Goal: Information Seeking & Learning: Learn about a topic

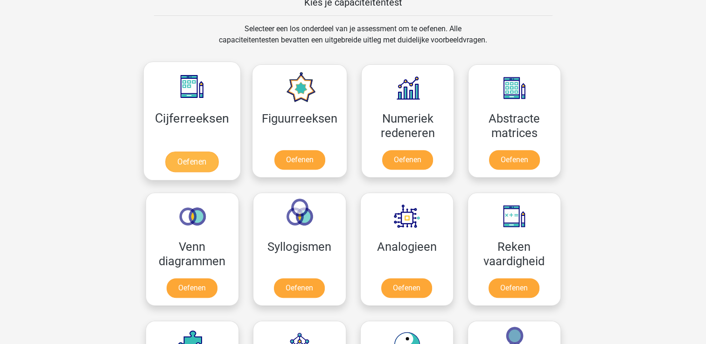
scroll to position [327, 0]
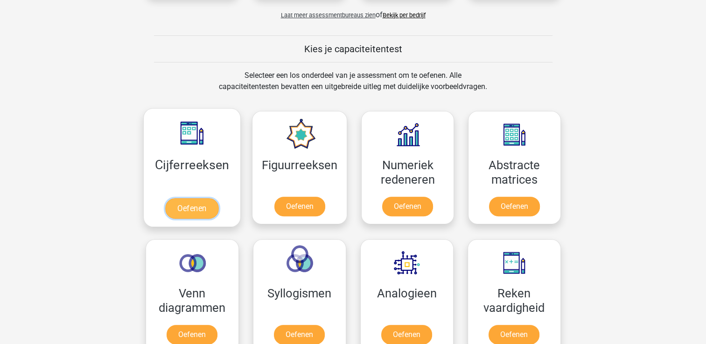
click at [190, 208] on link "Oefenen" at bounding box center [191, 208] width 53 height 21
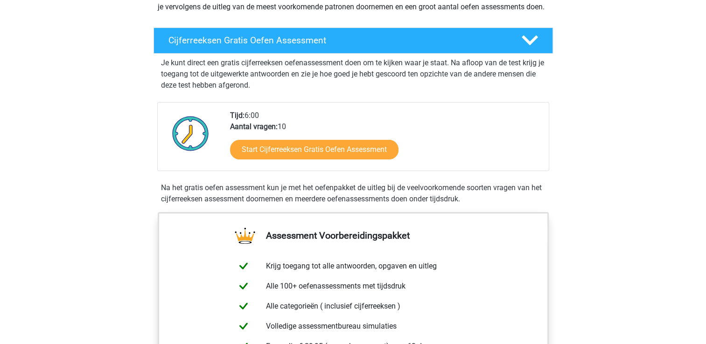
scroll to position [187, 0]
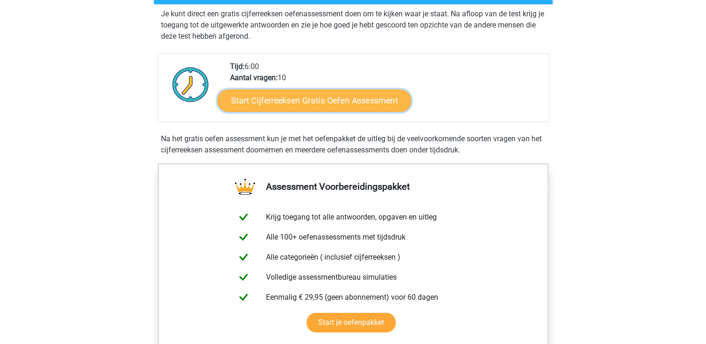
click at [340, 109] on link "Start Cijferreeksen Gratis Oefen Assessment" at bounding box center [315, 100] width 194 height 22
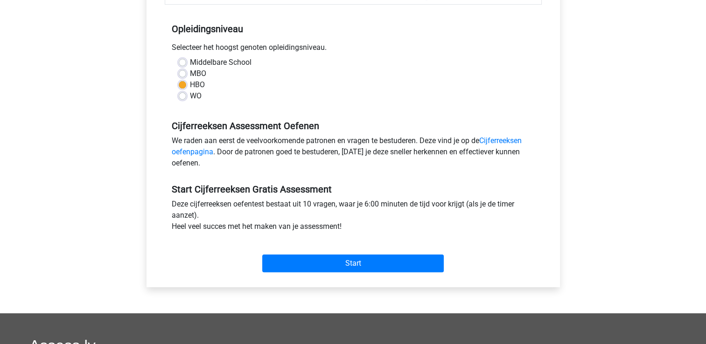
scroll to position [187, 0]
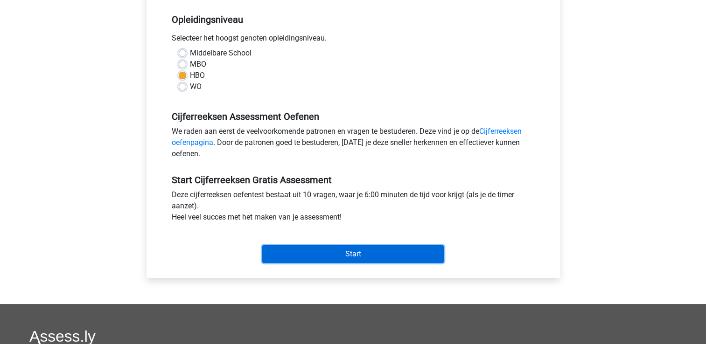
click at [353, 255] on input "Start" at bounding box center [353, 255] width 182 height 18
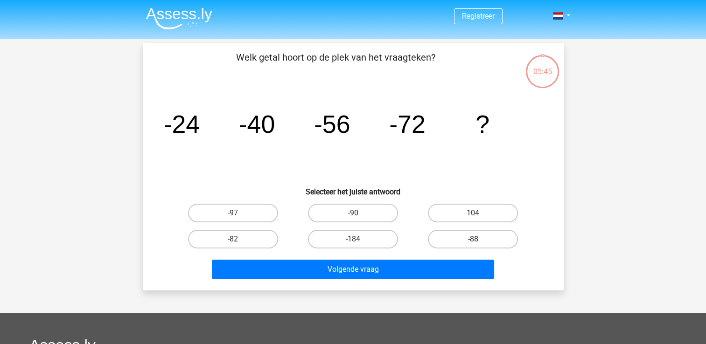
click at [472, 243] on label "-88" at bounding box center [473, 239] width 90 height 19
click at [473, 243] on input "-88" at bounding box center [476, 242] width 6 height 6
radio input "true"
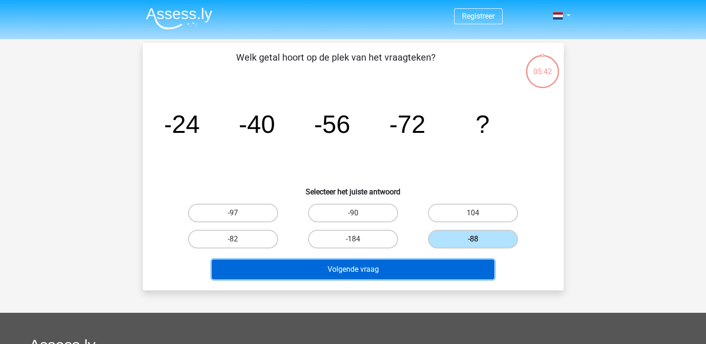
click at [362, 270] on button "Volgende vraag" at bounding box center [353, 270] width 282 height 20
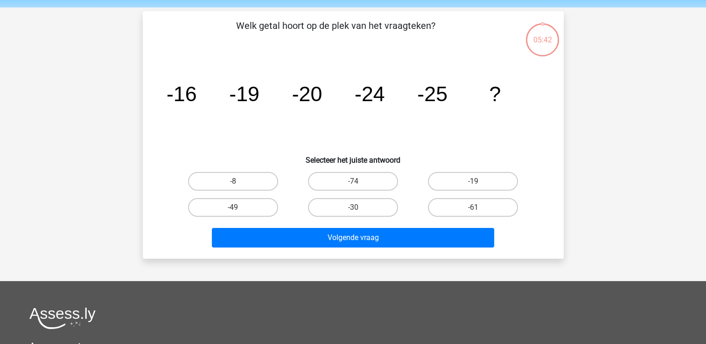
scroll to position [43, 0]
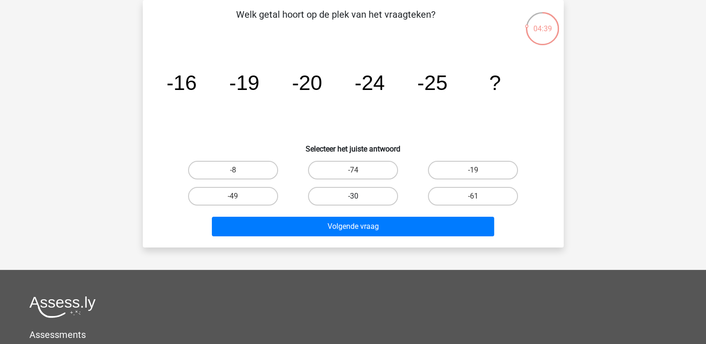
click at [375, 199] on label "-30" at bounding box center [353, 196] width 90 height 19
click at [359, 199] on input "-30" at bounding box center [356, 200] width 6 height 6
radio input "true"
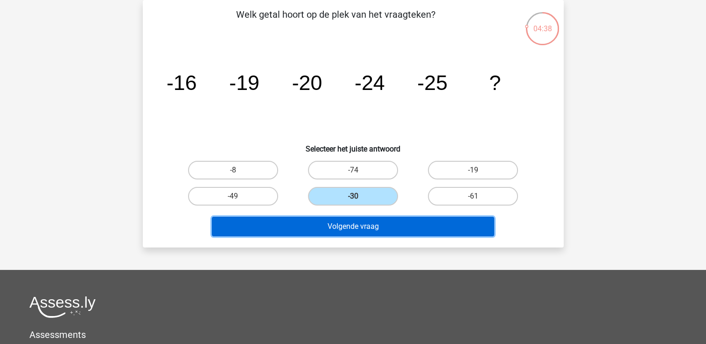
click at [374, 226] on button "Volgende vraag" at bounding box center [353, 227] width 282 height 20
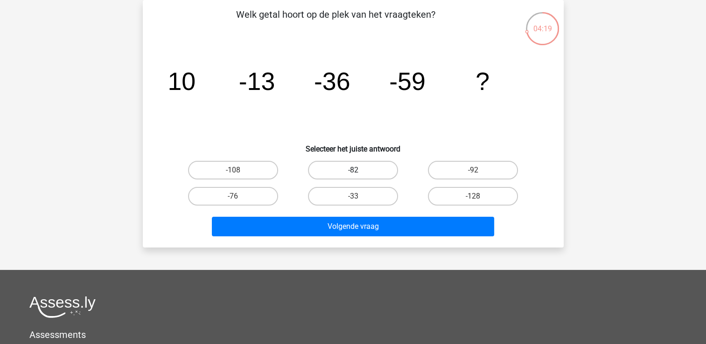
click at [359, 172] on label "-82" at bounding box center [353, 170] width 90 height 19
click at [359, 172] on input "-82" at bounding box center [356, 173] width 6 height 6
radio input "true"
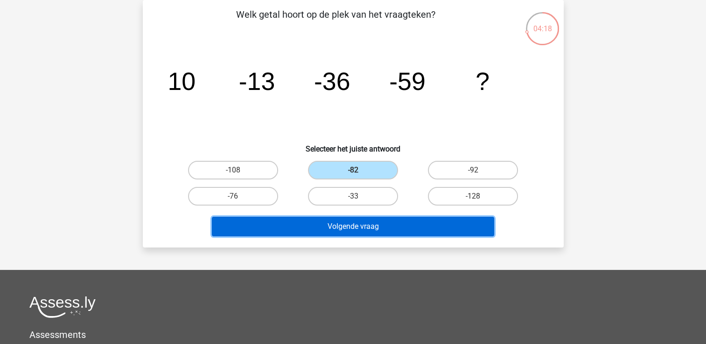
click at [361, 225] on button "Volgende vraag" at bounding box center [353, 227] width 282 height 20
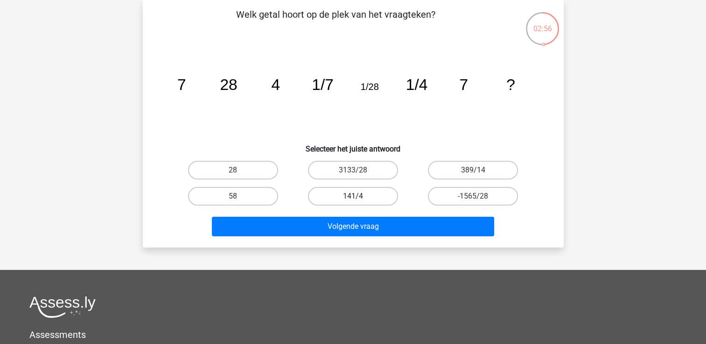
click at [347, 196] on label "141/4" at bounding box center [353, 196] width 90 height 19
click at [353, 197] on input "141/4" at bounding box center [356, 200] width 6 height 6
radio input "true"
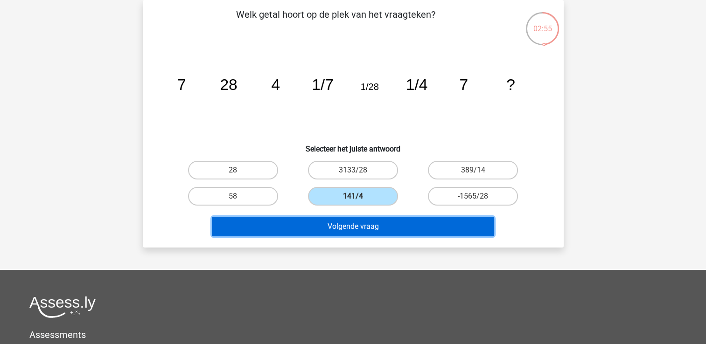
click at [358, 225] on button "Volgende vraag" at bounding box center [353, 227] width 282 height 20
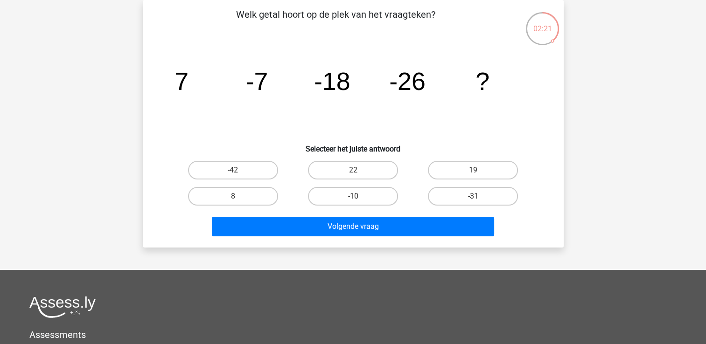
click at [475, 198] on input "-31" at bounding box center [476, 200] width 6 height 6
radio input "true"
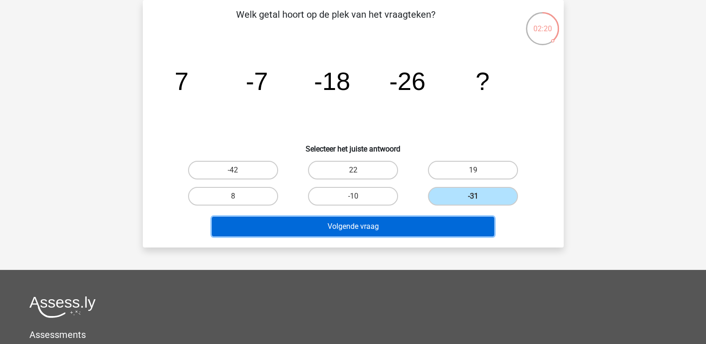
click at [439, 223] on button "Volgende vraag" at bounding box center [353, 227] width 282 height 20
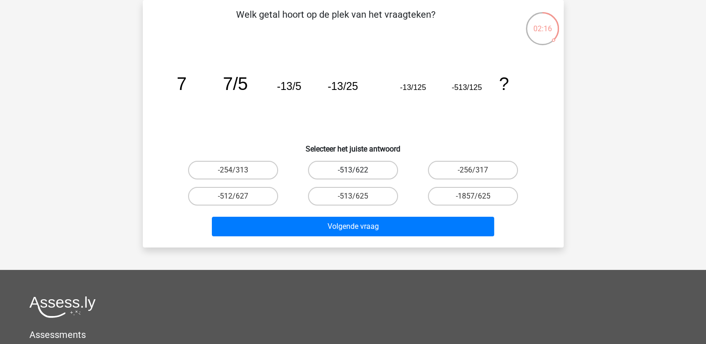
click at [366, 169] on label "-513/622" at bounding box center [353, 170] width 90 height 19
click at [359, 170] on input "-513/622" at bounding box center [356, 173] width 6 height 6
radio input "true"
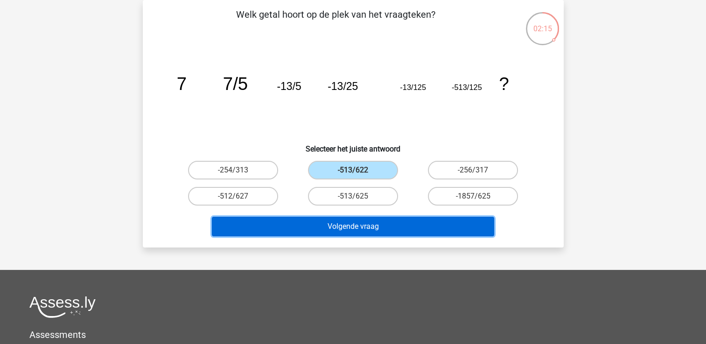
click at [365, 223] on button "Volgende vraag" at bounding box center [353, 227] width 282 height 20
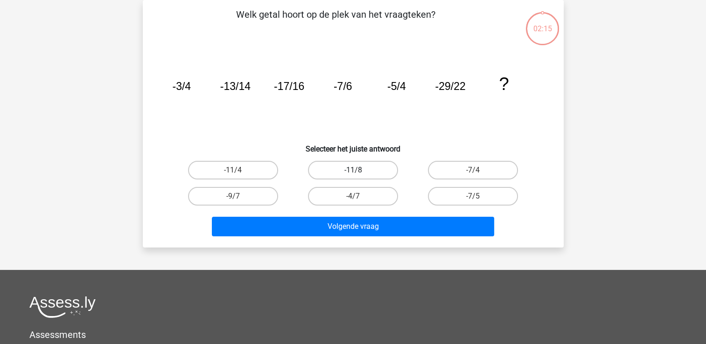
click at [367, 167] on label "-11/8" at bounding box center [353, 170] width 90 height 19
click at [359, 170] on input "-11/8" at bounding box center [356, 173] width 6 height 6
radio input "true"
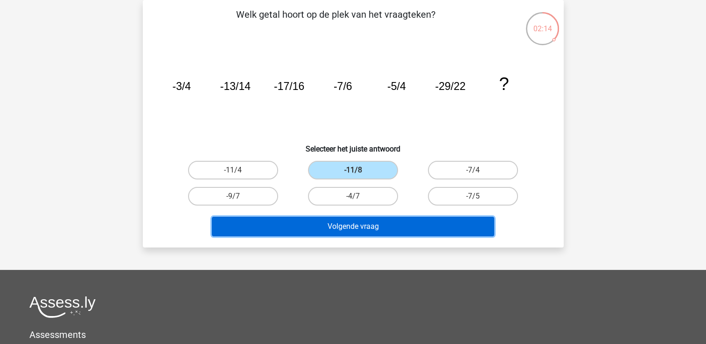
click at [365, 221] on button "Volgende vraag" at bounding box center [353, 227] width 282 height 20
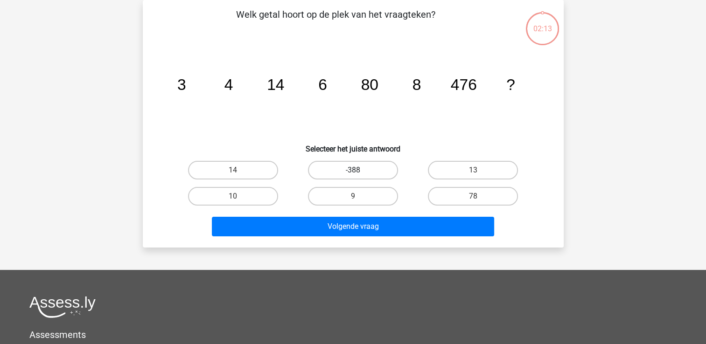
click at [365, 166] on label "-388" at bounding box center [353, 170] width 90 height 19
click at [359, 170] on input "-388" at bounding box center [356, 173] width 6 height 6
radio input "true"
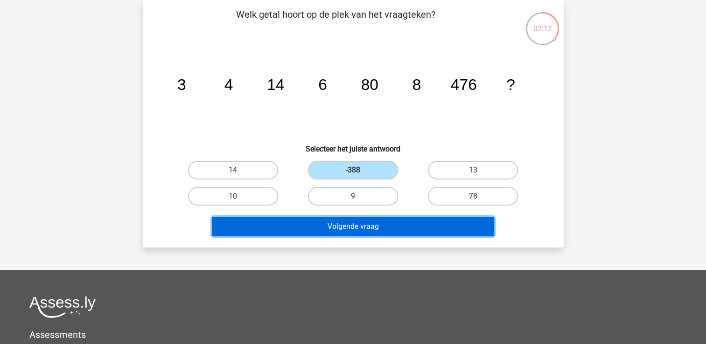
click at [364, 224] on button "Volgende vraag" at bounding box center [353, 227] width 282 height 20
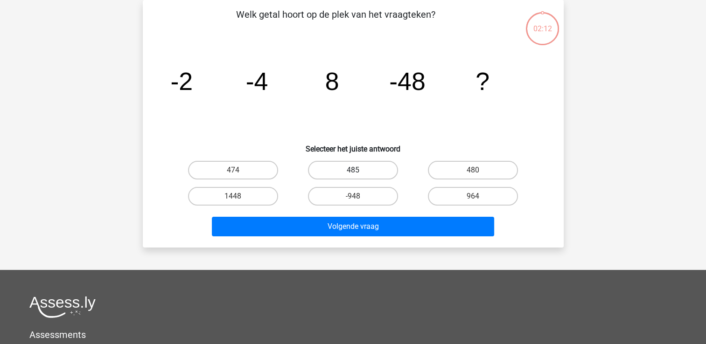
click at [363, 169] on label "485" at bounding box center [353, 170] width 90 height 19
click at [359, 170] on input "485" at bounding box center [356, 173] width 6 height 6
radio input "true"
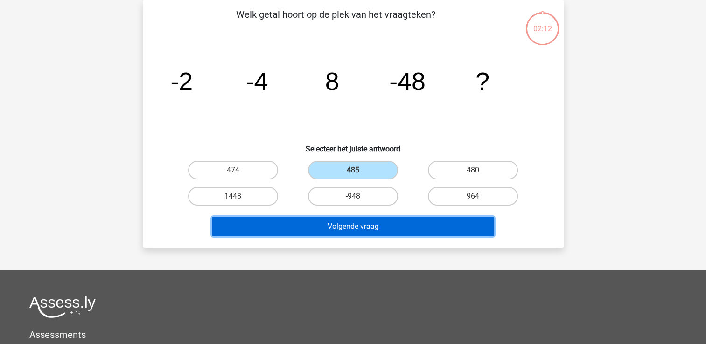
click at [356, 224] on button "Volgende vraag" at bounding box center [353, 227] width 282 height 20
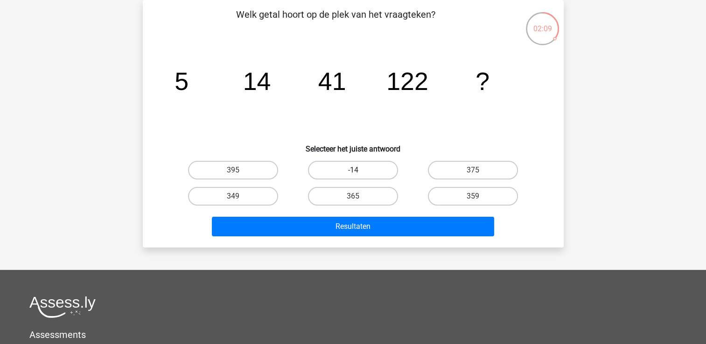
drag, startPoint x: 364, startPoint y: 167, endPoint x: 361, endPoint y: 192, distance: 24.9
click at [364, 167] on label "-14" at bounding box center [353, 170] width 90 height 19
click at [359, 170] on input "-14" at bounding box center [356, 173] width 6 height 6
radio input "true"
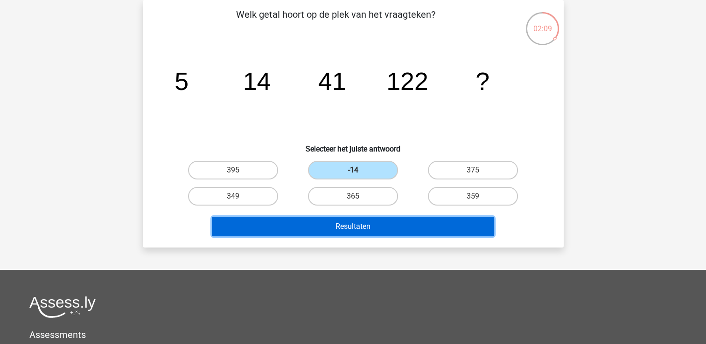
click at [360, 219] on button "Resultaten" at bounding box center [353, 227] width 282 height 20
